Goal: Participate in discussion: Engage in conversation with other users on a specific topic

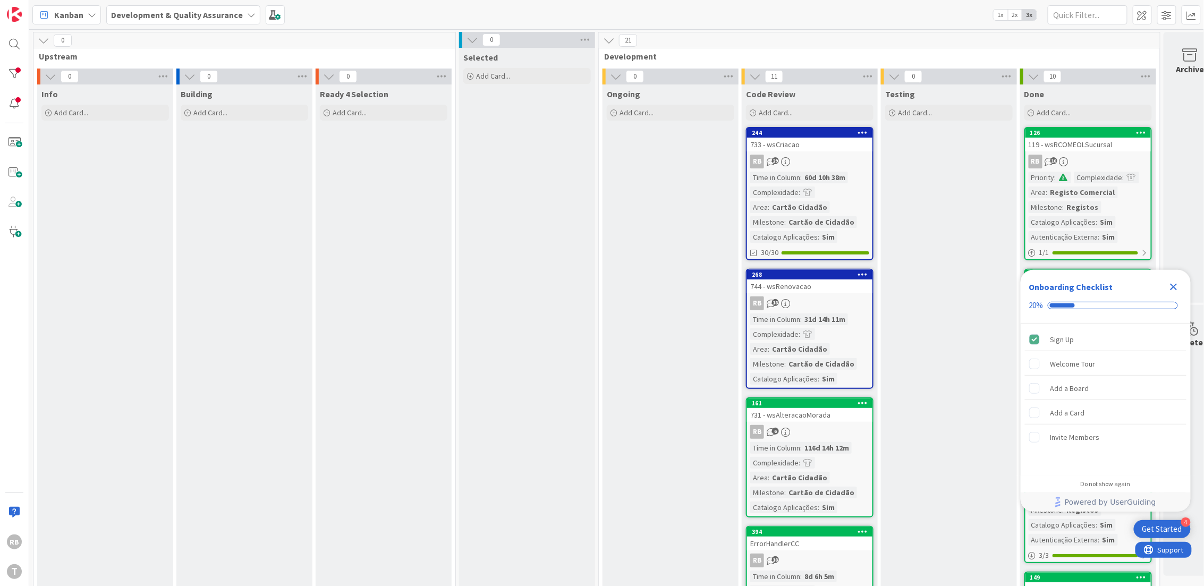
click at [822, 176] on div "60d 10h 38m" at bounding box center [825, 178] width 46 height 12
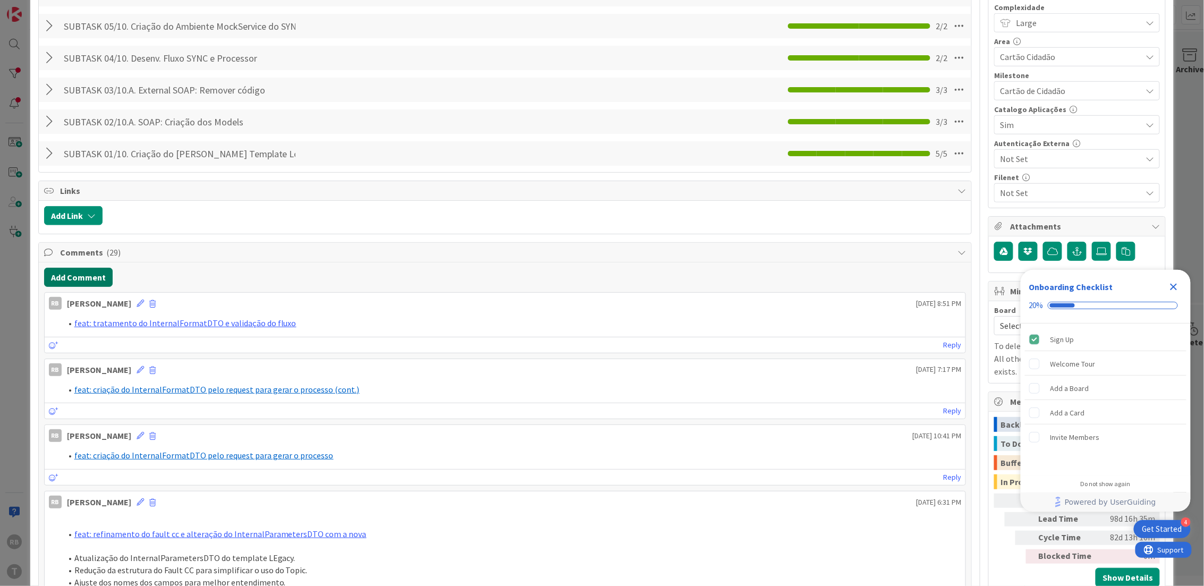
click at [90, 277] on button "Add Comment" at bounding box center [78, 277] width 69 height 19
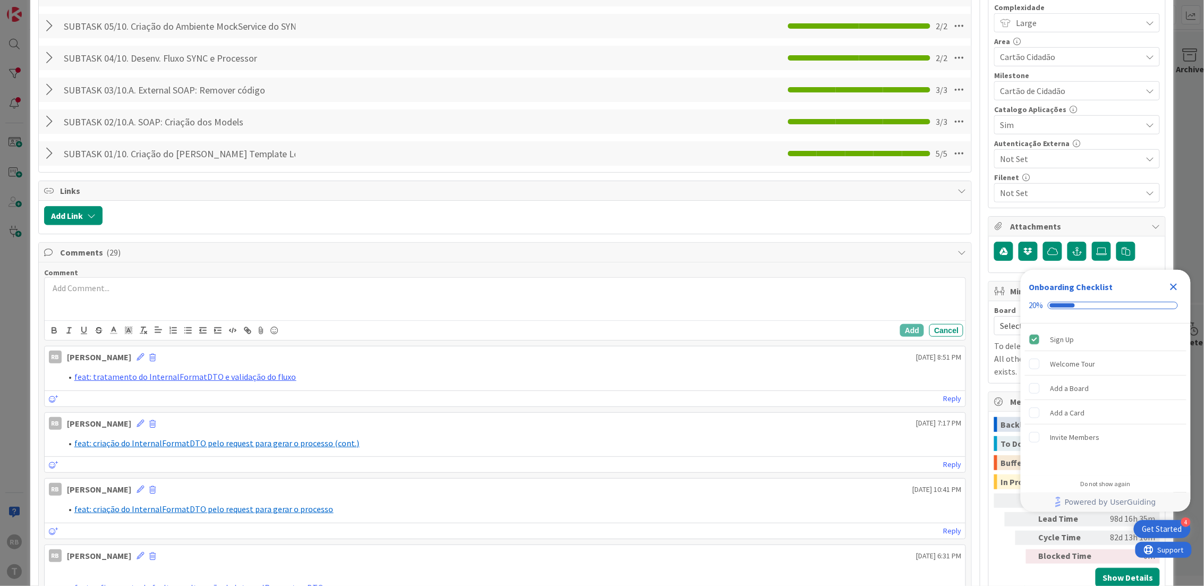
drag, startPoint x: 102, startPoint y: 305, endPoint x: 65, endPoint y: 250, distance: 66.7
click at [102, 305] on div at bounding box center [505, 299] width 921 height 43
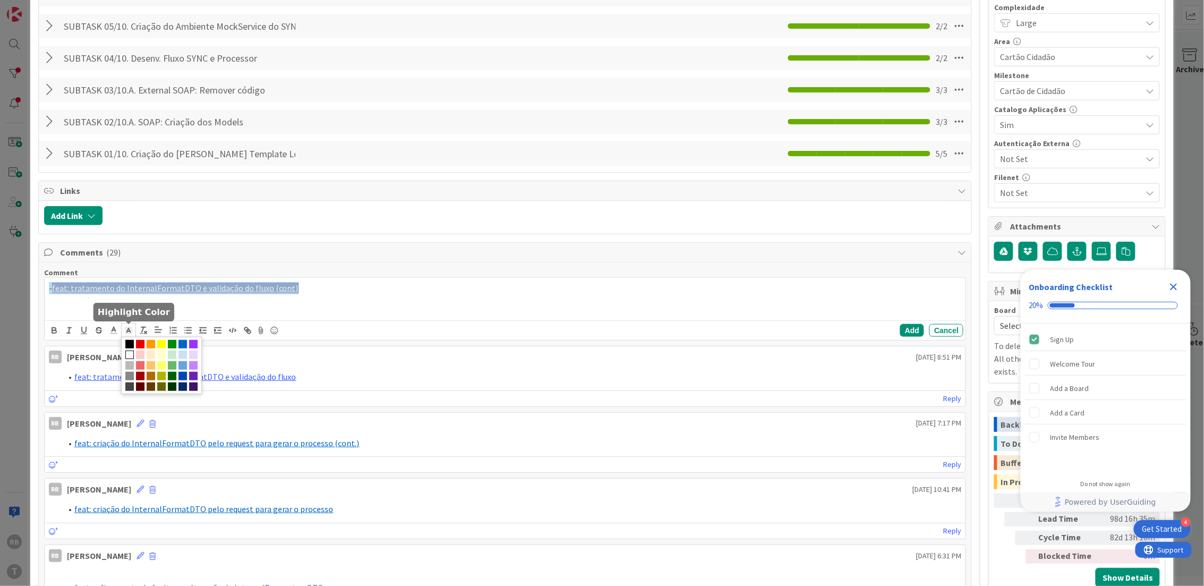
click at [131, 328] on rect at bounding box center [131, 328] width 1 height 1
click at [134, 354] on span at bounding box center [129, 355] width 9 height 9
click at [261, 310] on div "- feat: tratamento do InternalFormatDTO e validação do fluxo (cont)" at bounding box center [505, 299] width 921 height 43
drag, startPoint x: 294, startPoint y: 290, endPoint x: 0, endPoint y: 263, distance: 295.5
click at [0, 263] on div "ID 244 Development & Quality Assurance Code Review Title 15 / 128 733 - wsCriac…" at bounding box center [602, 293] width 1204 height 586
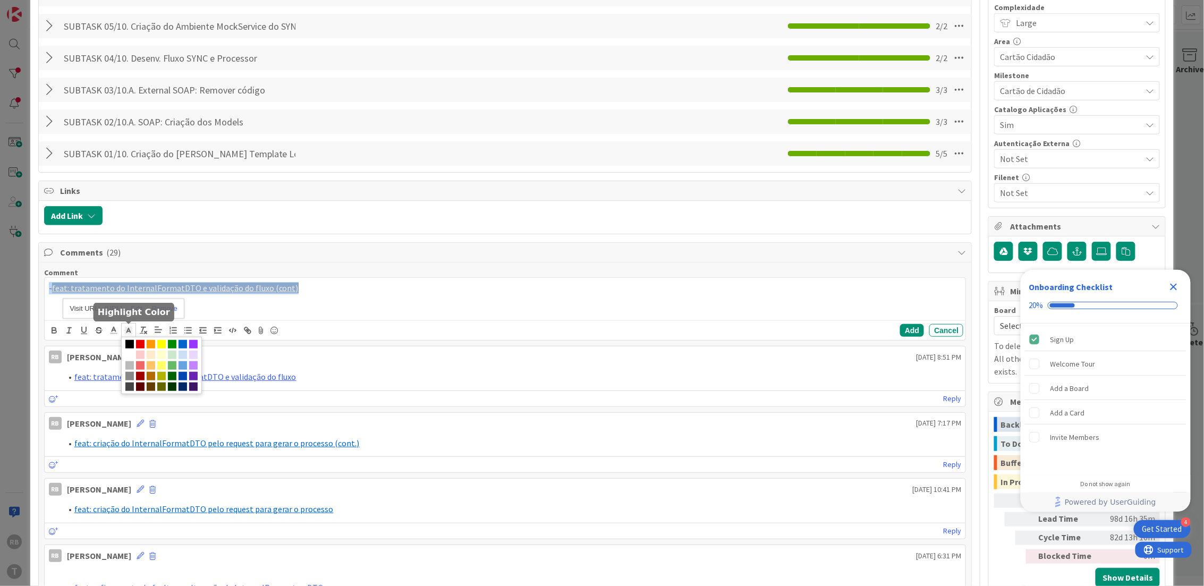
click at [128, 329] on polyline at bounding box center [128, 330] width 4 height 4
click at [134, 355] on span at bounding box center [129, 355] width 9 height 9
click at [134, 356] on span at bounding box center [129, 355] width 9 height 9
click at [114, 329] on icon at bounding box center [114, 331] width 10 height 10
click at [168, 345] on span at bounding box center [168, 344] width 9 height 9
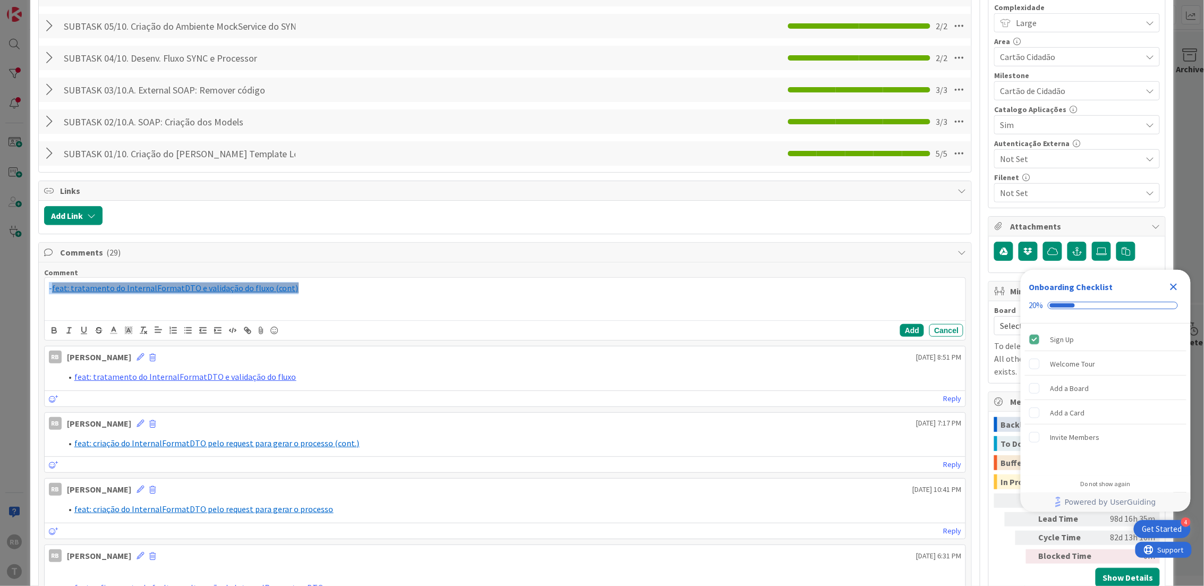
click at [295, 295] on div "- feat: tratamento do InternalFormatDTO e validação do fluxo (cont)" at bounding box center [505, 299] width 921 height 43
click at [307, 294] on p "- feat: tratamento do InternalFormatDTO e validação do fluxo (cont)" at bounding box center [505, 288] width 913 height 12
drag, startPoint x: 298, startPoint y: 290, endPoint x: 13, endPoint y: 285, distance: 284.8
click at [13, 285] on div "ID 244 Development & Quality Assurance Code Review Title 15 / 128 733 - wsCriac…" at bounding box center [602, 293] width 1204 height 586
click at [128, 328] on icon at bounding box center [129, 331] width 10 height 10
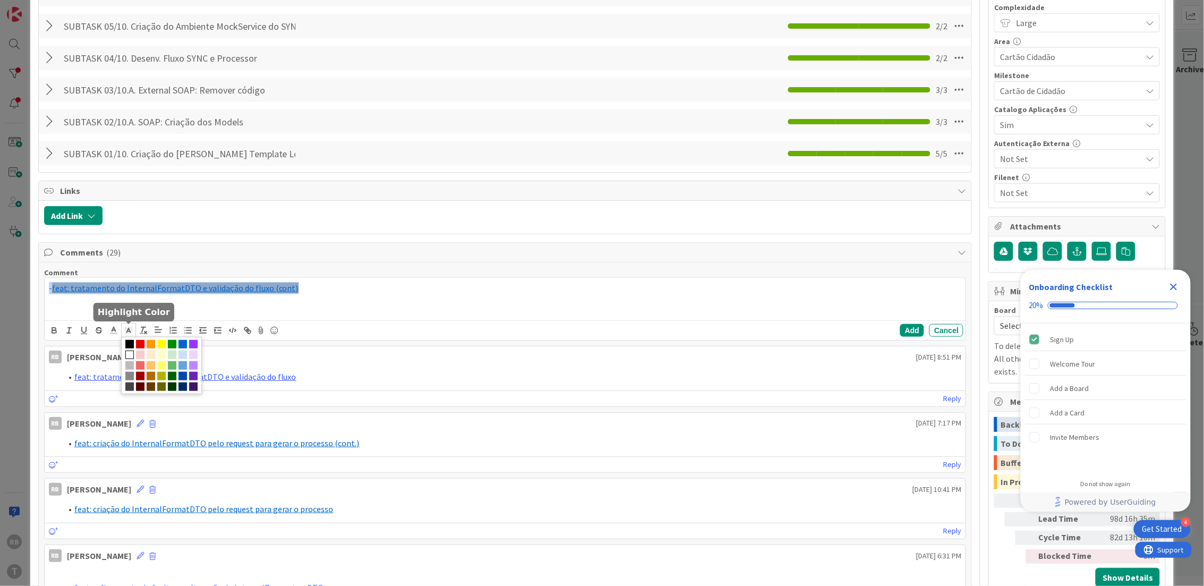
click at [134, 355] on span at bounding box center [129, 355] width 9 height 9
click at [145, 355] on span at bounding box center [140, 355] width 9 height 9
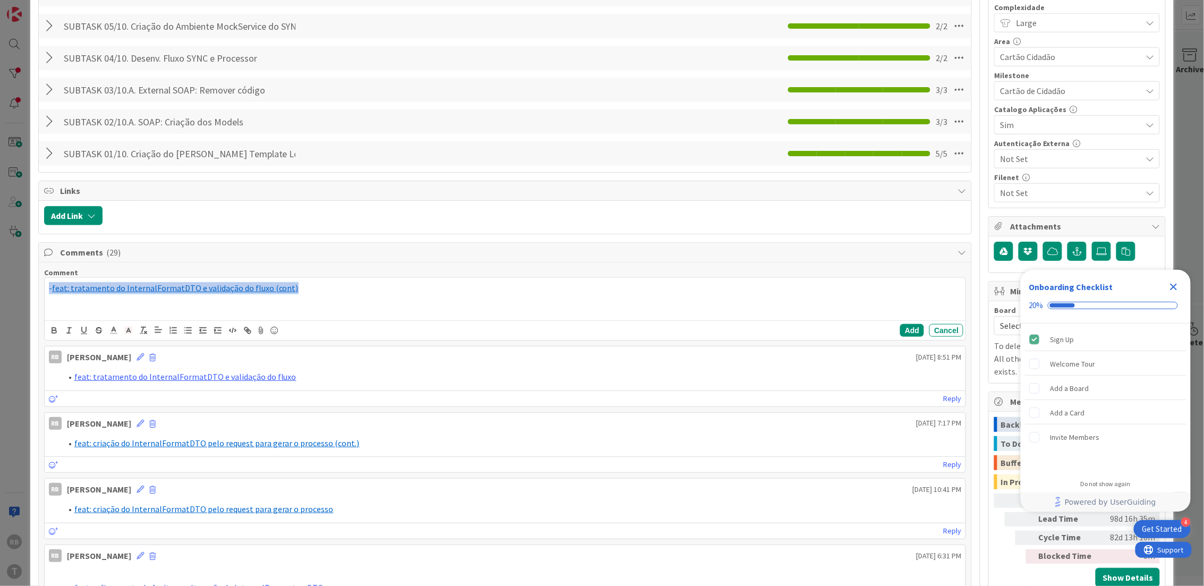
click at [433, 307] on div "- feat: tratamento do InternalFormatDTO e validação do fluxo (cont)" at bounding box center [505, 299] width 921 height 43
drag, startPoint x: 319, startPoint y: 291, endPoint x: 0, endPoint y: 294, distance: 319.3
click at [0, 294] on div "ID 244 Development & Quality Assurance Code Review Title 15 / 128 733 - wsCriac…" at bounding box center [602, 293] width 1204 height 586
click at [128, 329] on polyline at bounding box center [128, 330] width 4 height 4
click at [134, 354] on span at bounding box center [129, 355] width 9 height 9
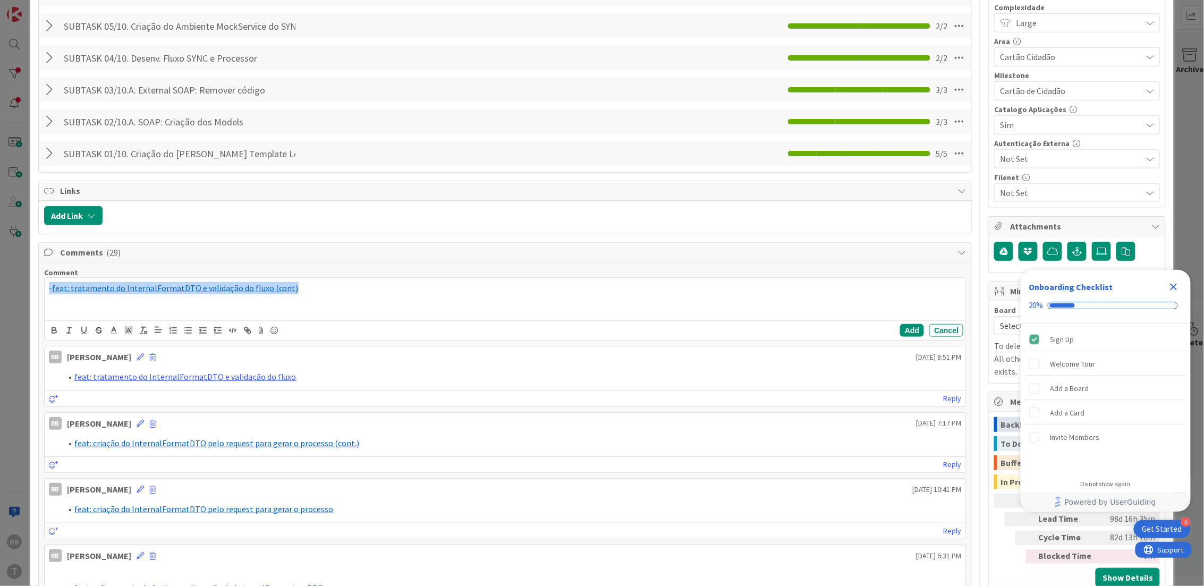
click at [308, 305] on div "- feat: tratamento do InternalFormatDTO e validação do fluxo (cont)" at bounding box center [505, 299] width 921 height 43
click at [900, 330] on button "Add" at bounding box center [912, 330] width 24 height 13
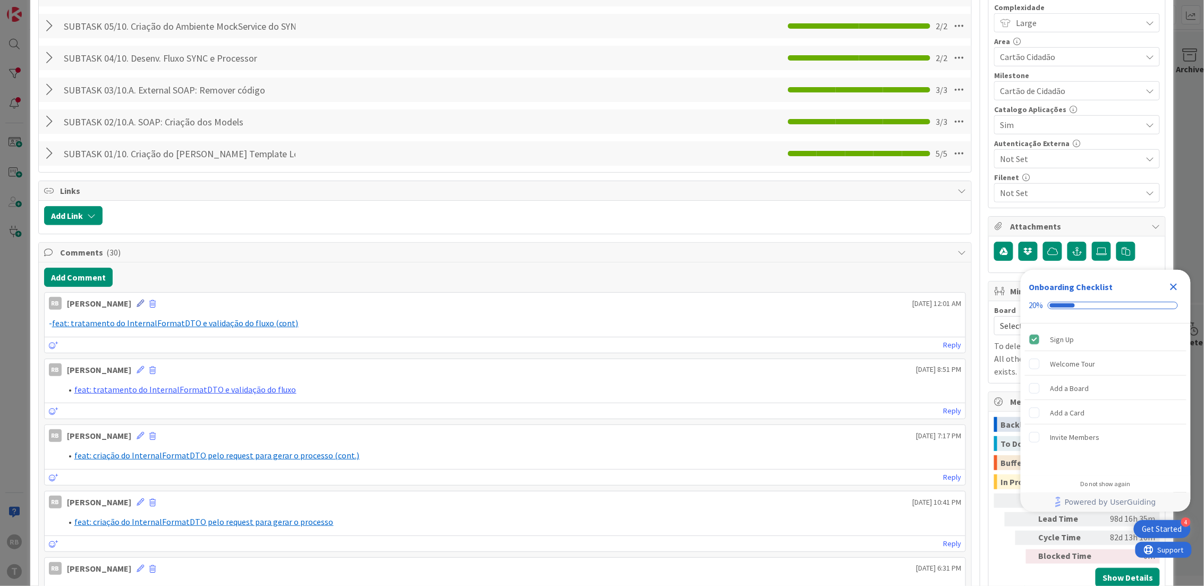
click at [137, 305] on icon at bounding box center [140, 303] width 7 height 7
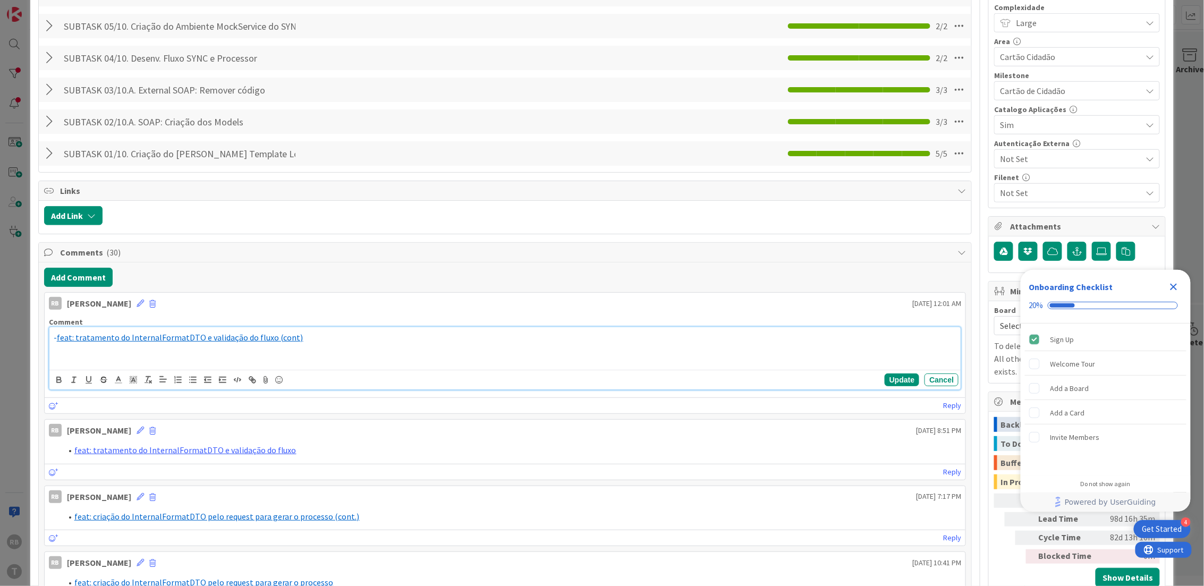
click at [130, 335] on link "feat: tratamento do InternalFormatDTO e validação do fluxo (cont)" at bounding box center [180, 337] width 247 height 11
click at [886, 383] on button "Update" at bounding box center [902, 379] width 35 height 13
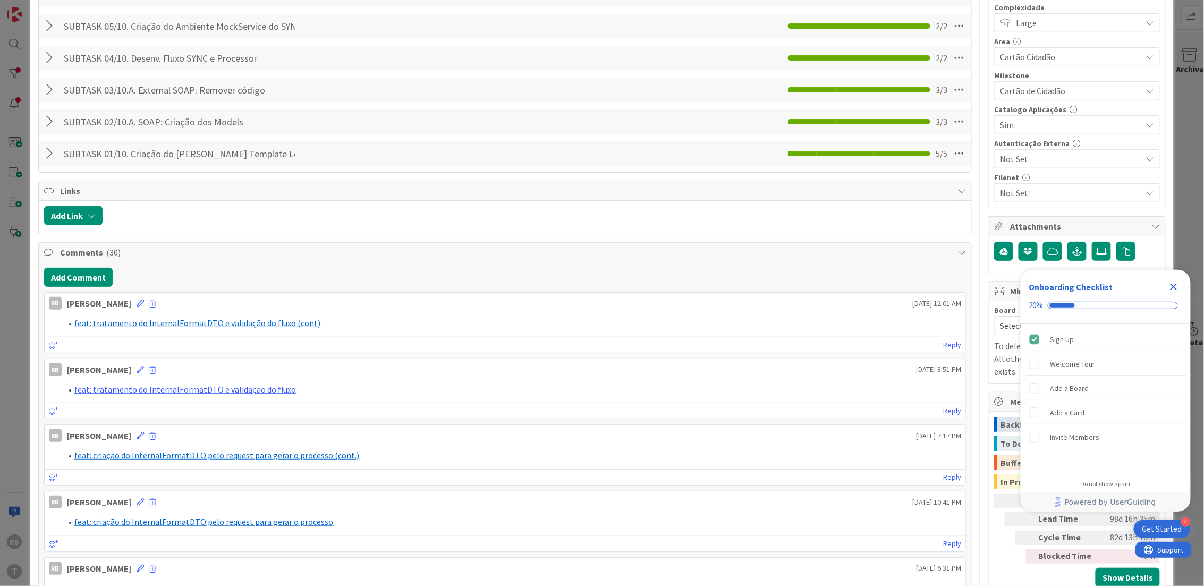
scroll to position [344, 0]
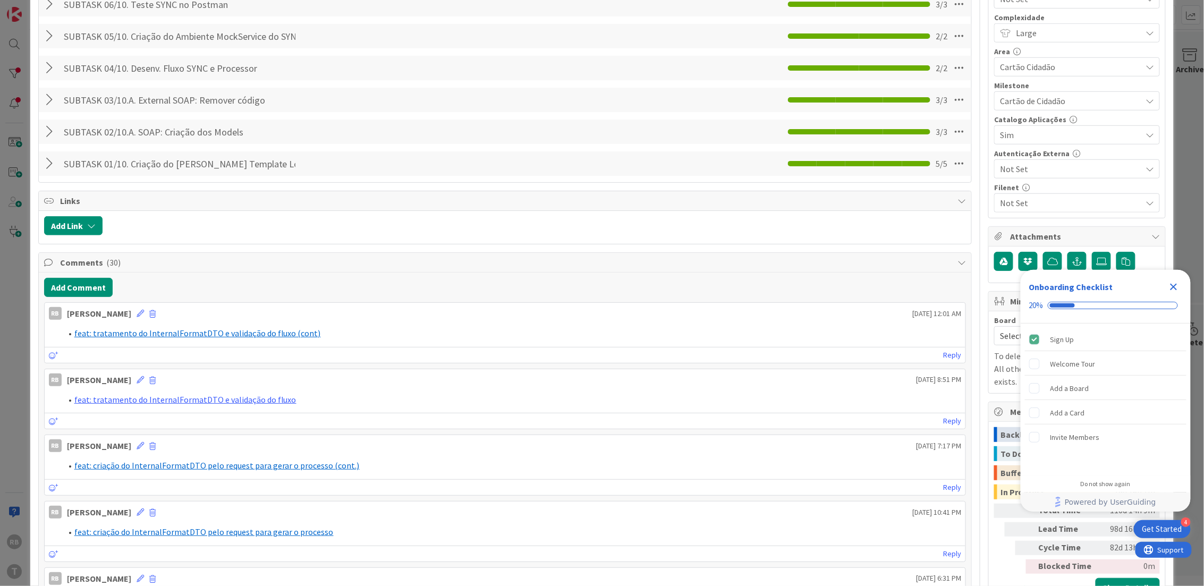
click at [814, 285] on div "Add Comment" at bounding box center [505, 287] width 922 height 19
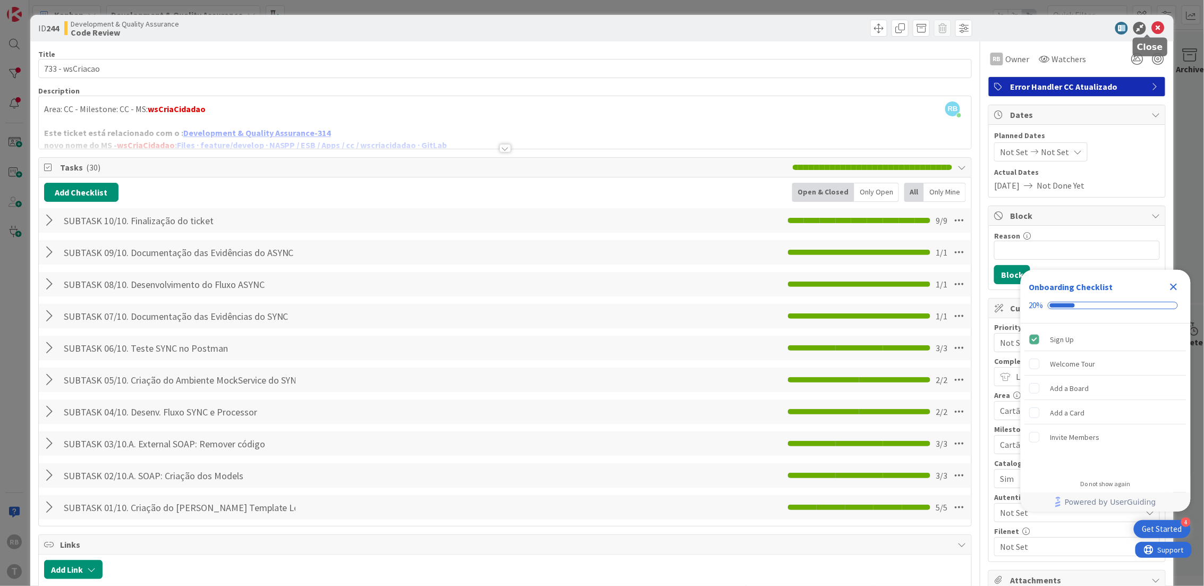
click at [1151, 24] on icon at bounding box center [1157, 28] width 13 height 13
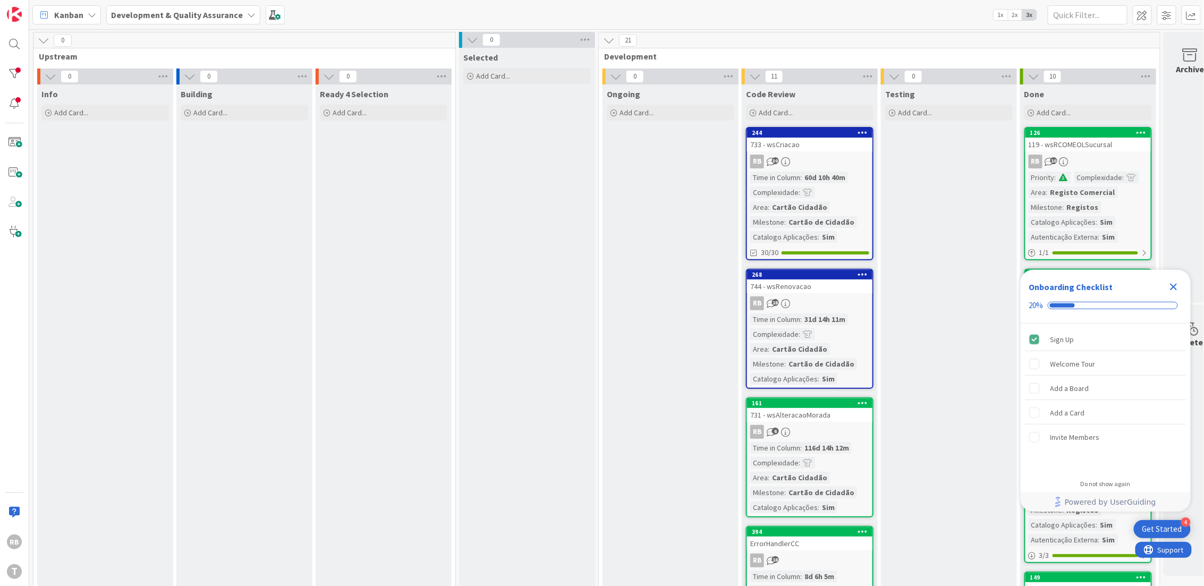
click at [830, 194] on div "Time in Column : 60d 10h 40m Complexidade : Area : Cartão Cidadão Milestone : C…" at bounding box center [809, 207] width 119 height 71
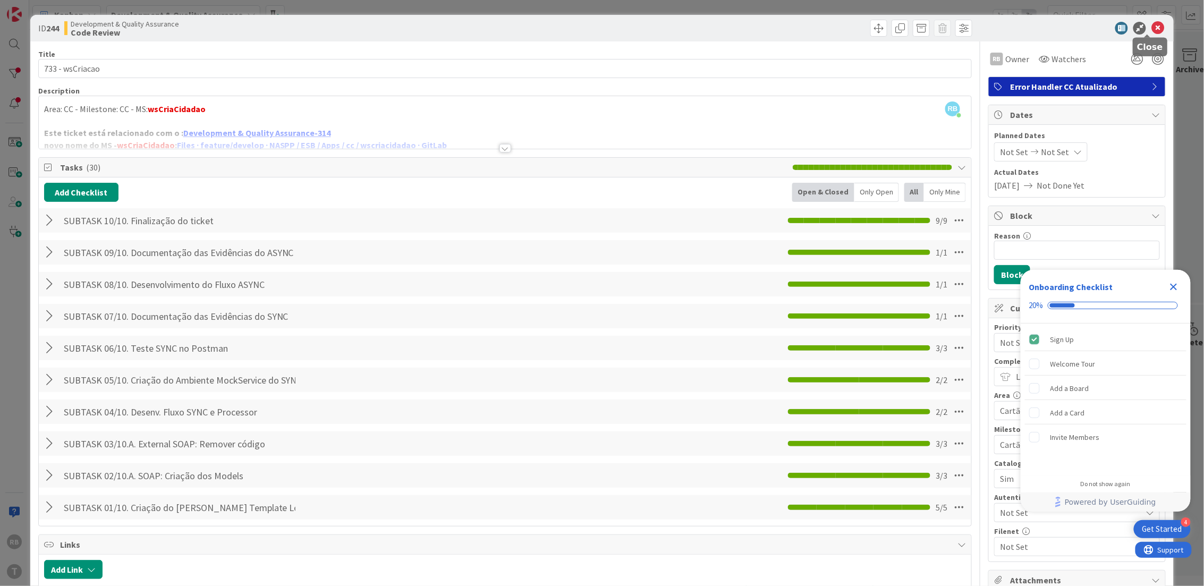
click at [1151, 28] on icon at bounding box center [1157, 28] width 13 height 13
